Goal: Information Seeking & Learning: Learn about a topic

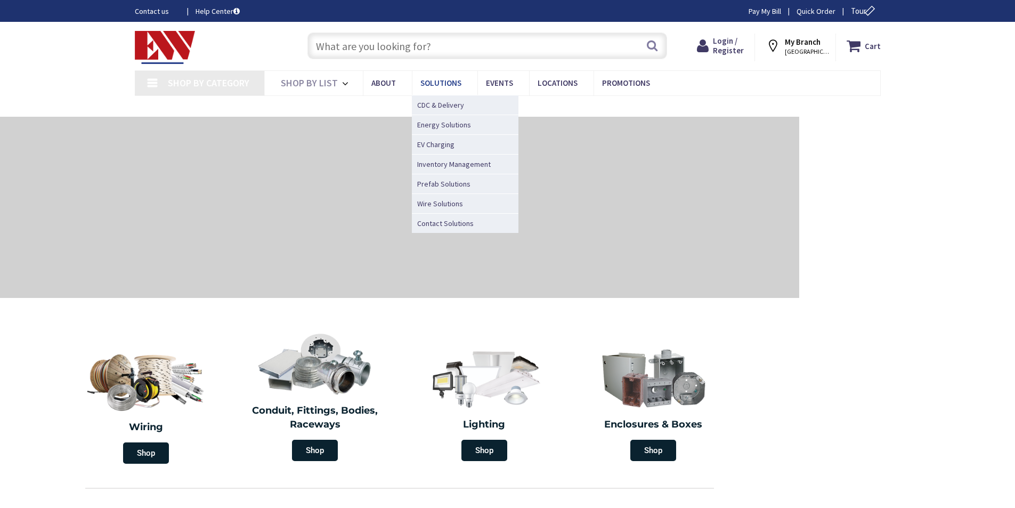
click at [468, 86] on link "Solutions" at bounding box center [445, 83] width 66 height 24
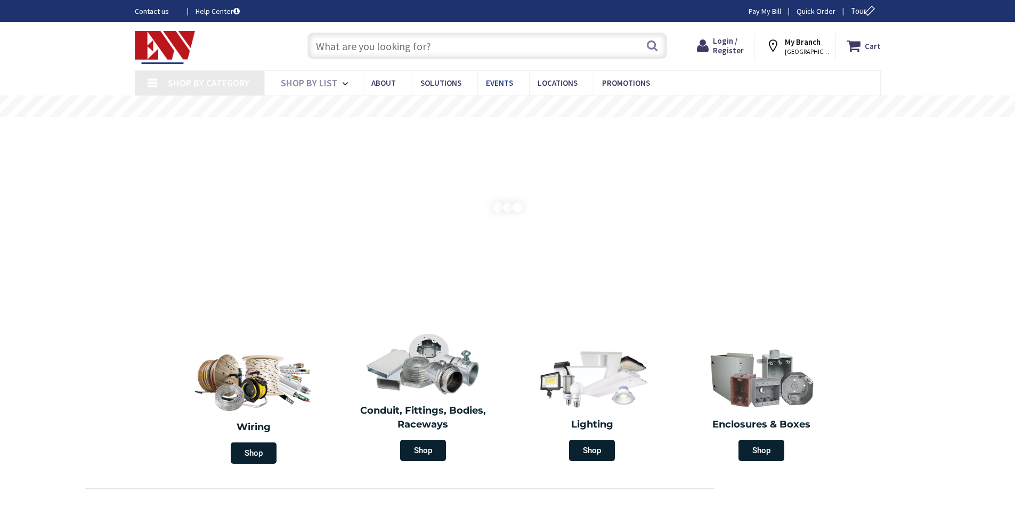
click at [478, 82] on link "Events" at bounding box center [503, 83] width 52 height 24
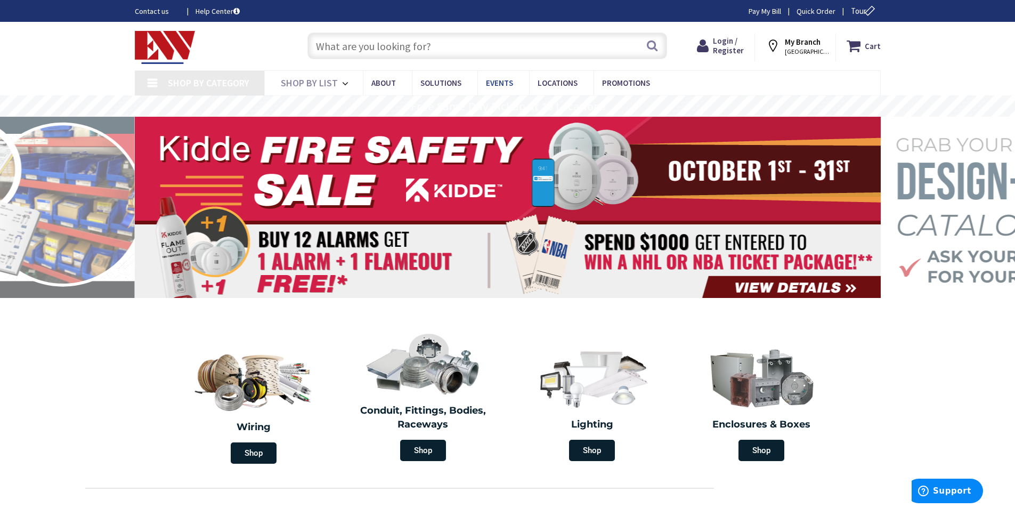
click at [493, 76] on link "Events" at bounding box center [503, 83] width 52 height 24
type input "[GEOGRAPHIC_DATA], [GEOGRAPHIC_DATA]"
click at [500, 79] on span "Events" at bounding box center [499, 83] width 27 height 10
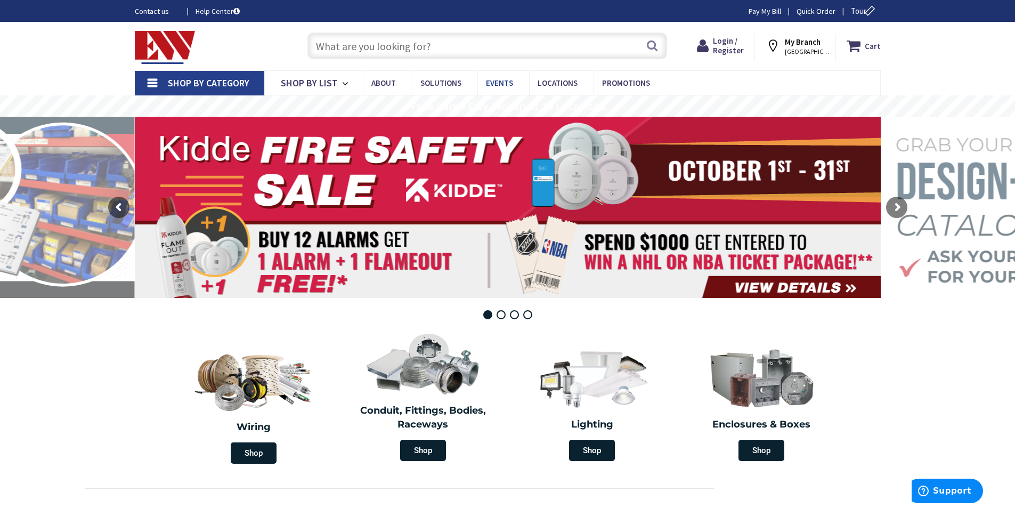
click at [503, 85] on span "Events" at bounding box center [499, 83] width 27 height 10
click at [480, 82] on link "Events" at bounding box center [503, 83] width 52 height 24
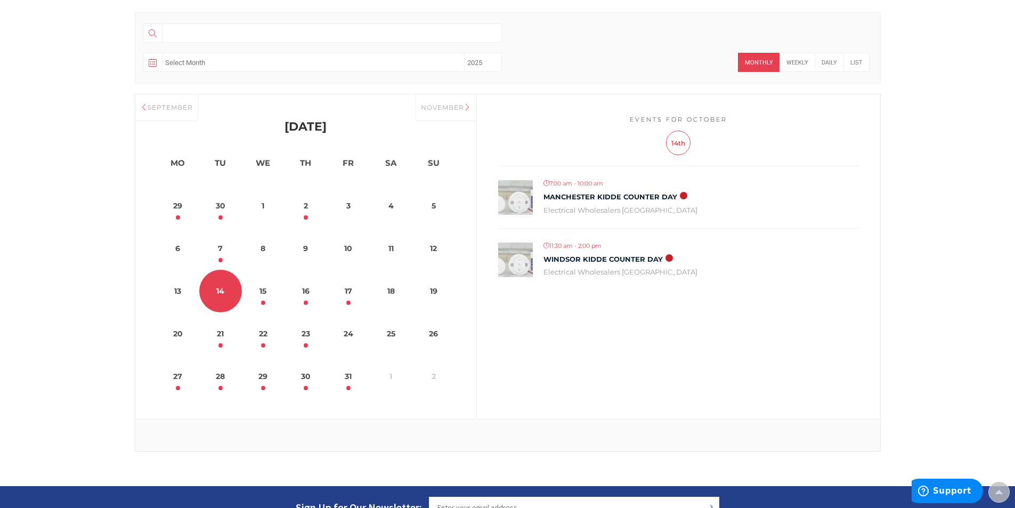
scroll to position [266, 0]
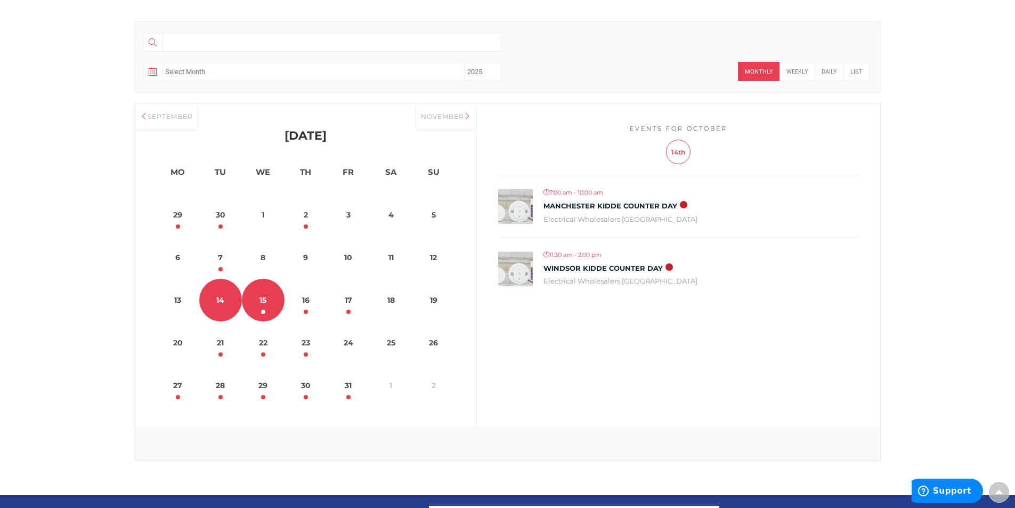
click at [271, 308] on link "15" at bounding box center [263, 300] width 43 height 43
click at [229, 298] on link "14" at bounding box center [220, 300] width 43 height 43
click at [264, 297] on link "15" at bounding box center [263, 300] width 43 height 43
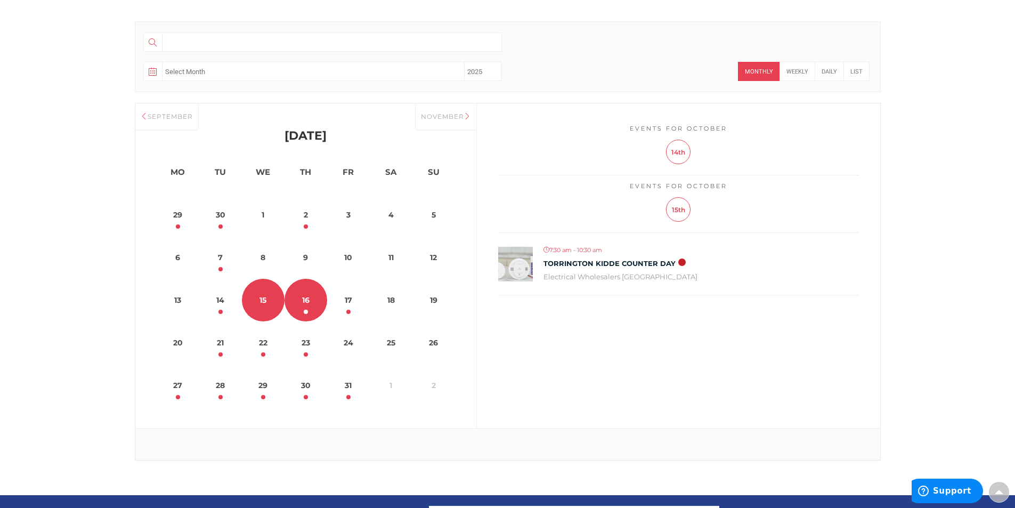
click at [310, 304] on link "16" at bounding box center [305, 300] width 43 height 43
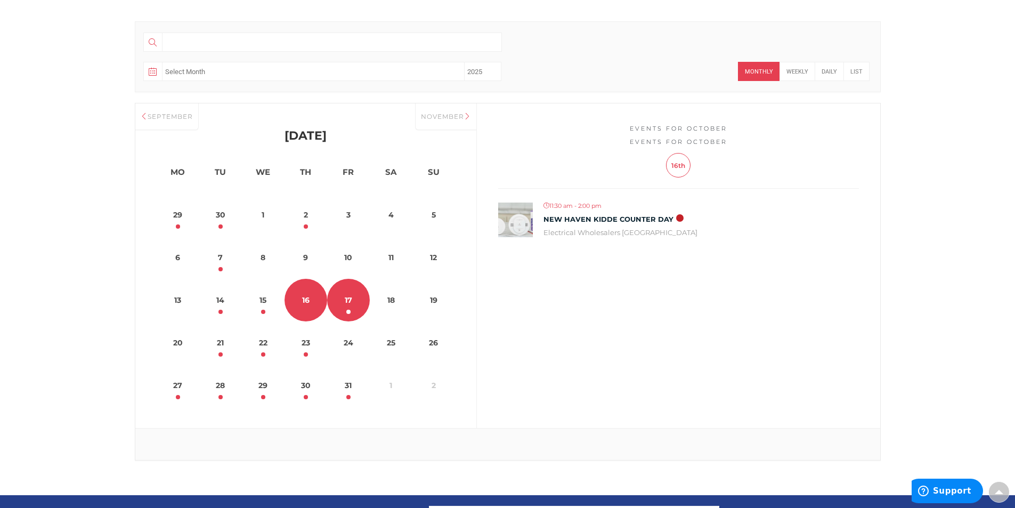
click at [329, 301] on link "17" at bounding box center [348, 300] width 43 height 43
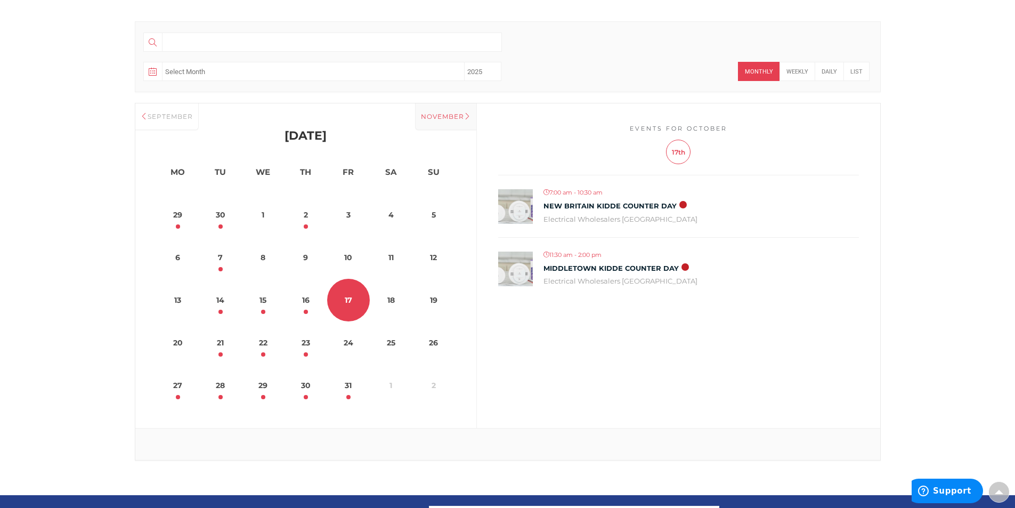
click at [451, 123] on div "November" at bounding box center [445, 116] width 61 height 27
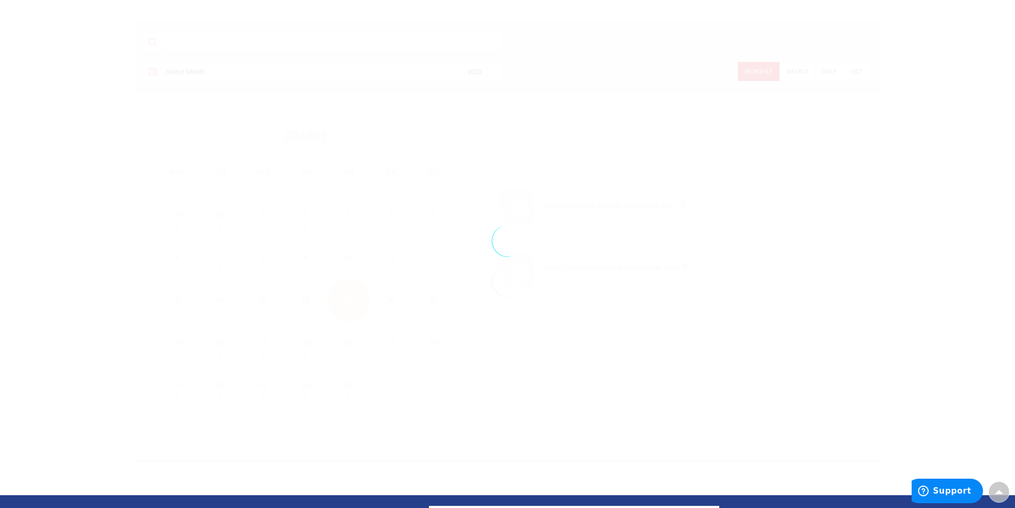
select select "11"
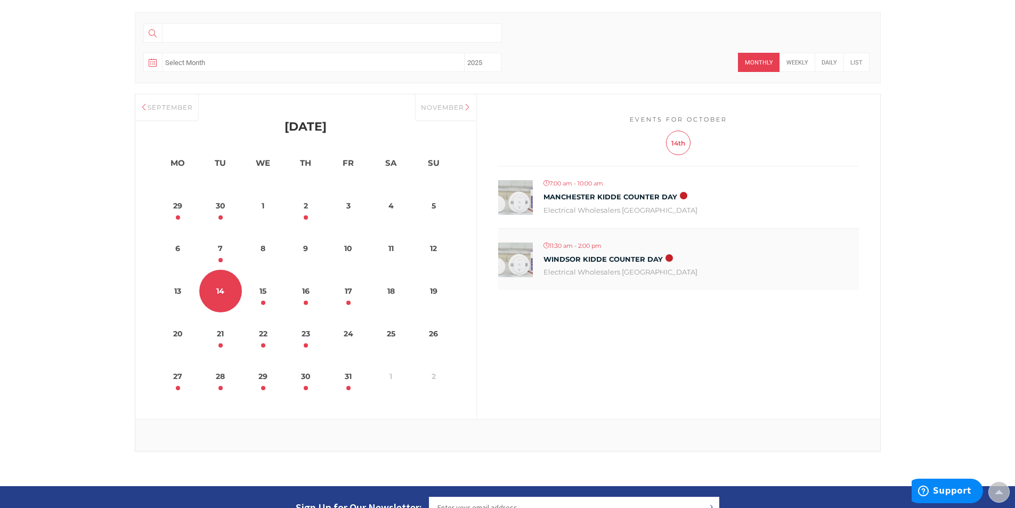
scroll to position [320, 0]
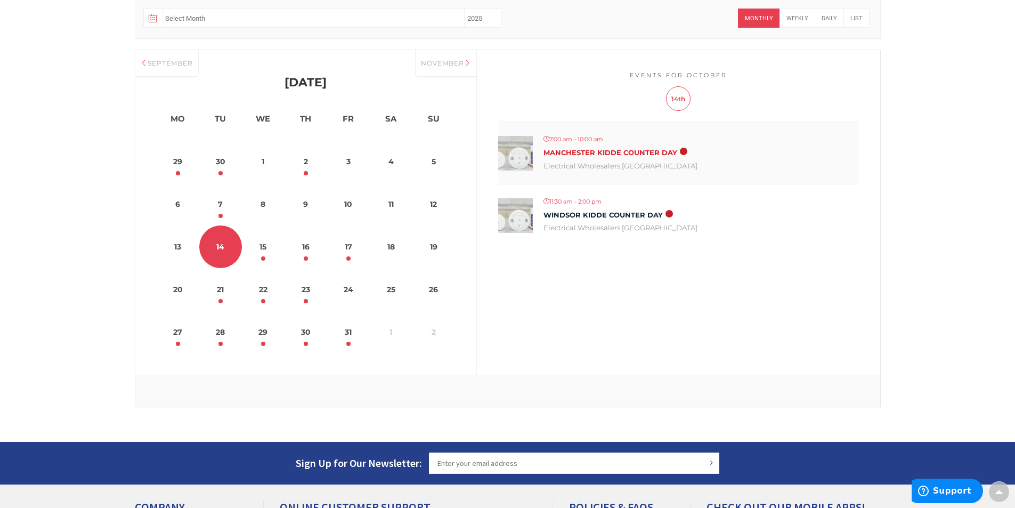
click at [621, 153] on link "Manchester Kidde Counter Day" at bounding box center [610, 153] width 134 height 9
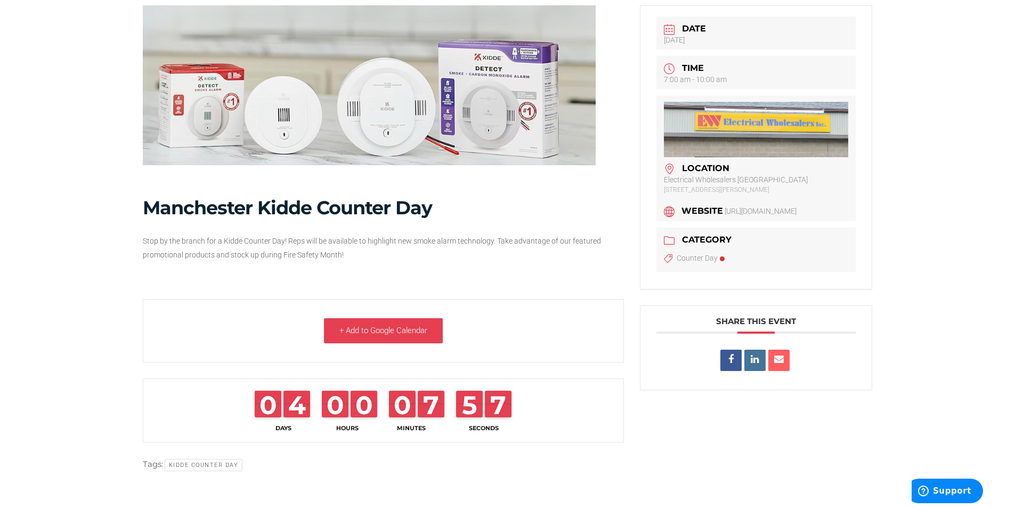
scroll to position [160, 0]
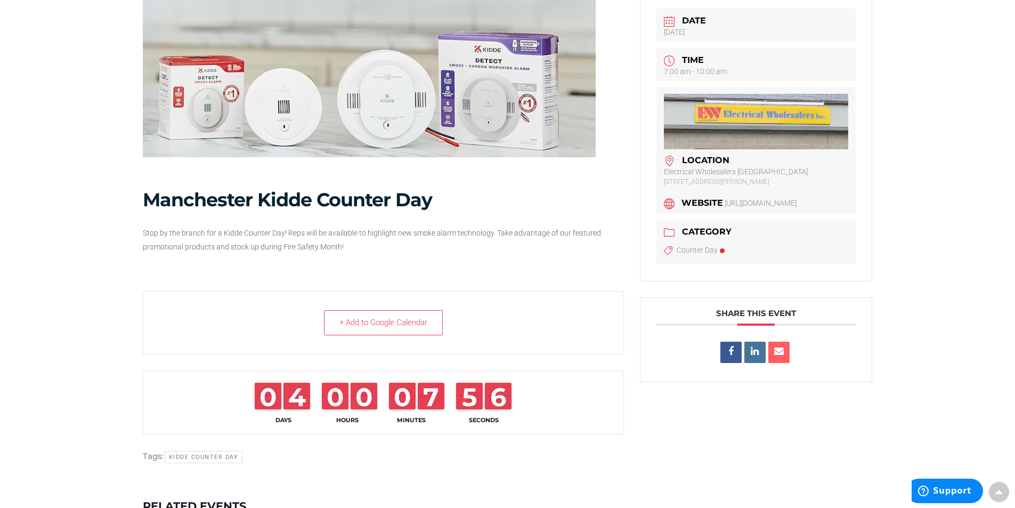
click at [404, 200] on h1 "Manchester Kidde Counter Day" at bounding box center [383, 200] width 481 height 22
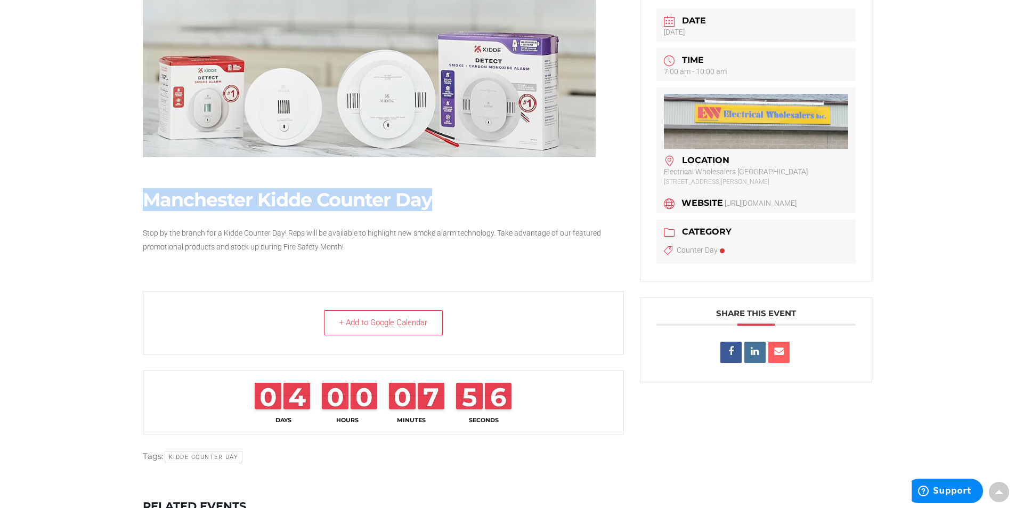
click at [404, 200] on h1 "Manchester Kidde Counter Day" at bounding box center [383, 200] width 481 height 22
copy div "Manchester Kidde Counter Day"
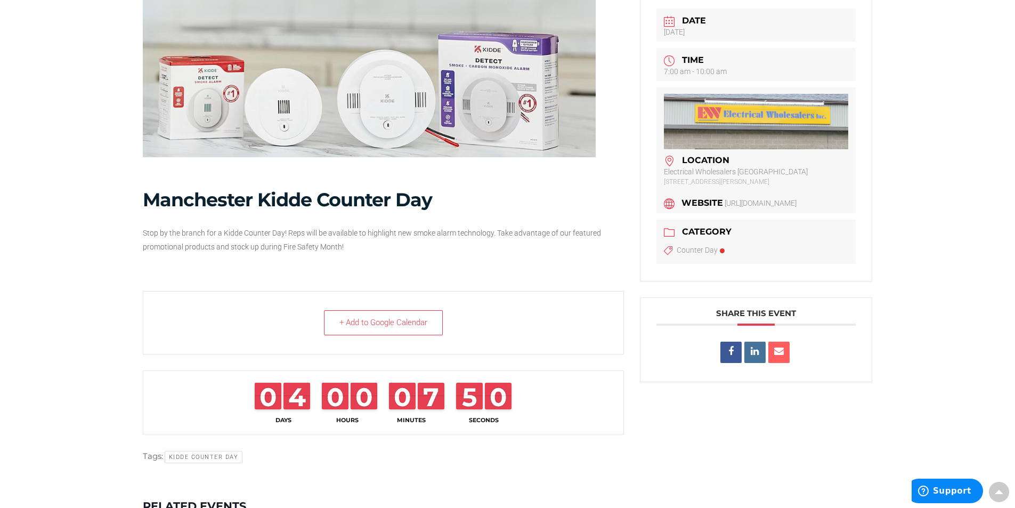
click at [420, 235] on span "Stop by the branch for a Kidde Counter Day! Reps will be available to highlight…" at bounding box center [372, 240] width 458 height 22
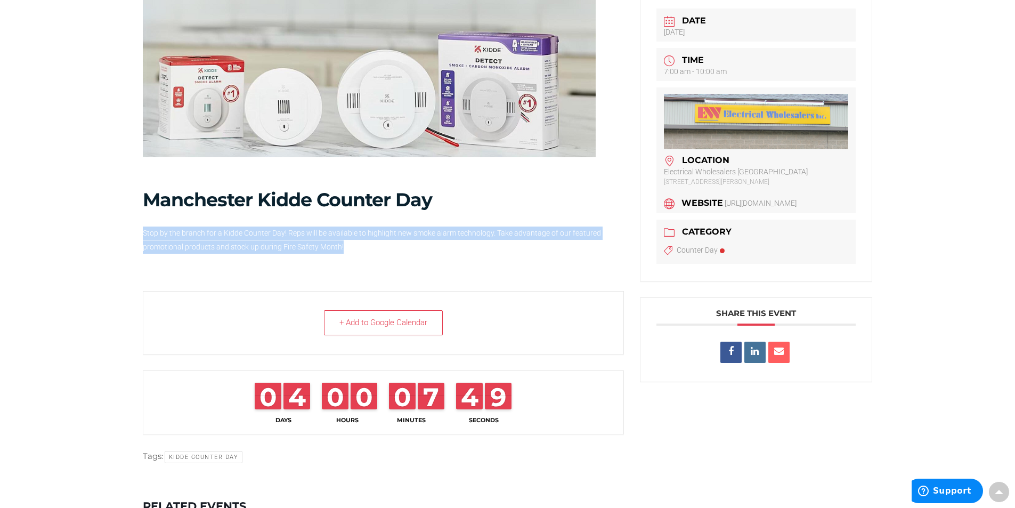
click at [420, 235] on span "Stop by the branch for a Kidde Counter Day! Reps will be available to highlight…" at bounding box center [372, 240] width 458 height 22
copy div "Stop by the branch for a Kidde Counter Day! Reps will be available to highlight…"
drag, startPoint x: 779, startPoint y: 180, endPoint x: 663, endPoint y: 170, distance: 117.0
click at [663, 170] on div "Location Electrical Wholesalers Manchester 18 Sheldon Rd, Manchester, CT 06042 …" at bounding box center [756, 150] width 200 height 126
copy dl "Electrical Wholesalers Manchester 18 Sheldon Rd, Manchester, CT 06042"
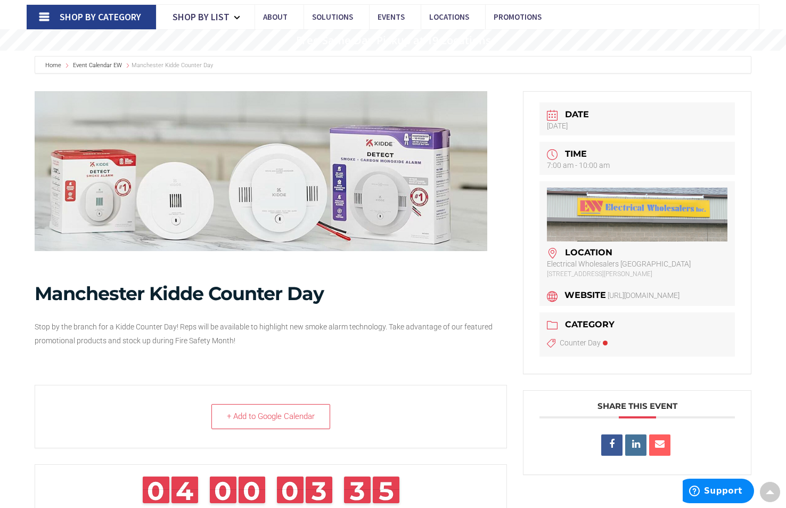
scroll to position [0, 0]
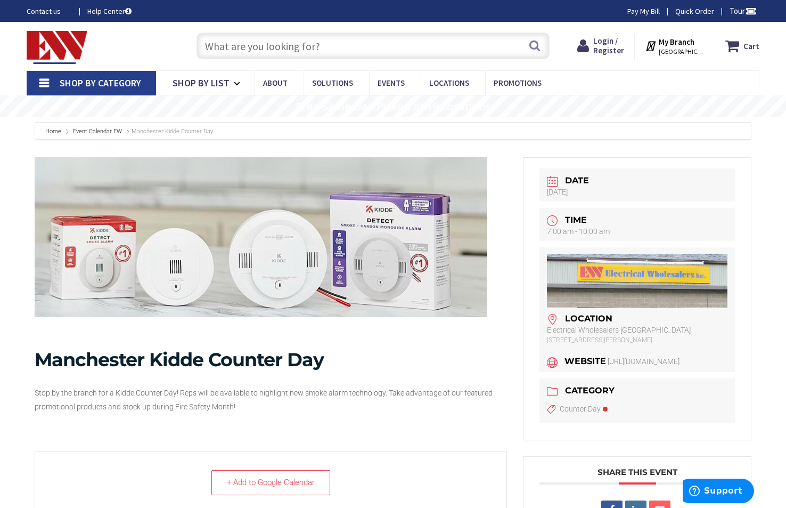
drag, startPoint x: 74, startPoint y: 46, endPoint x: 66, endPoint y: 42, distance: 8.6
click at [66, 42] on img at bounding box center [57, 47] width 61 height 33
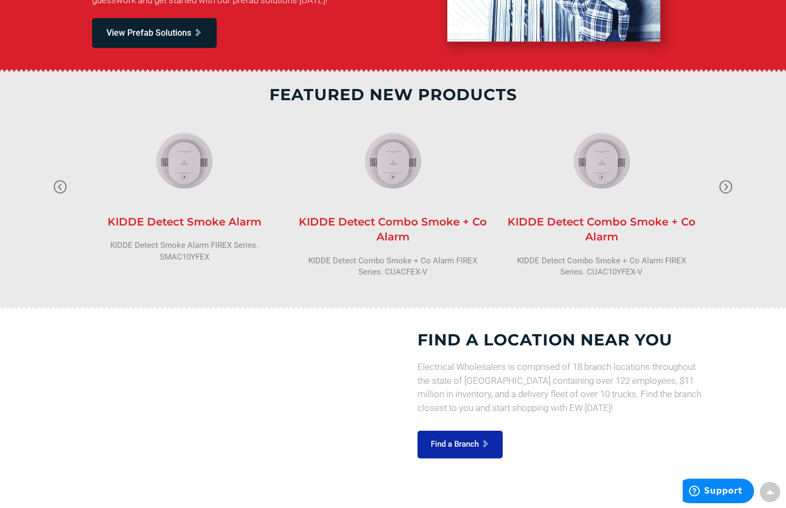
scroll to position [959, 0]
